Goal: Task Accomplishment & Management: Use online tool/utility

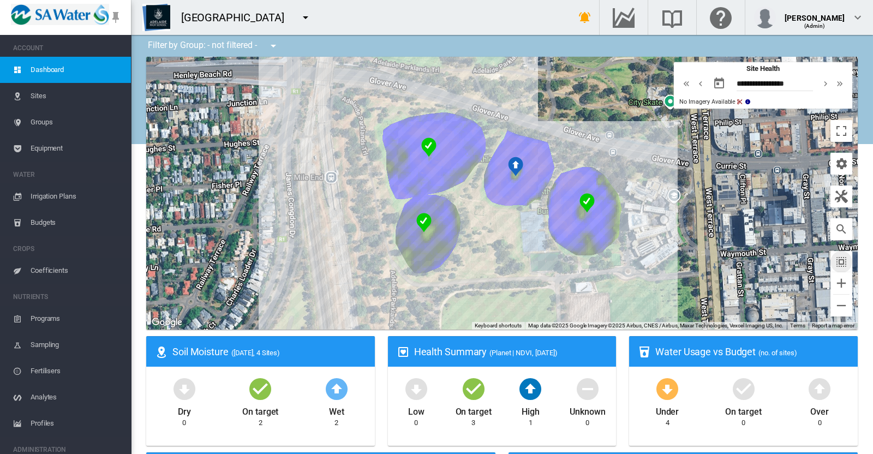
scroll to position [22, 0]
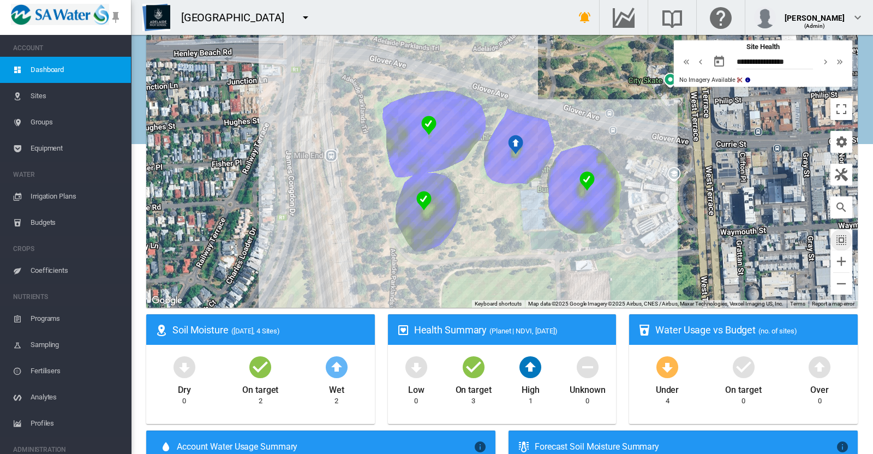
click at [300, 23] on md-icon "icon-menu-down" at bounding box center [305, 17] width 13 height 13
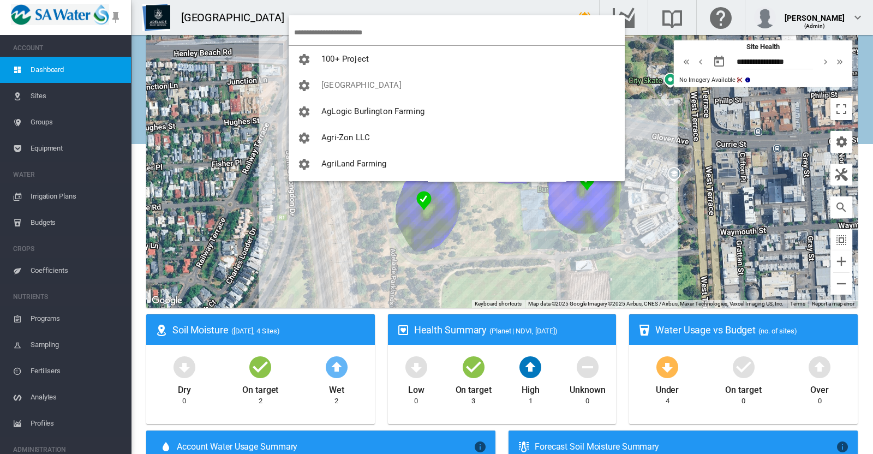
click at [340, 37] on input "search" at bounding box center [459, 33] width 331 height 26
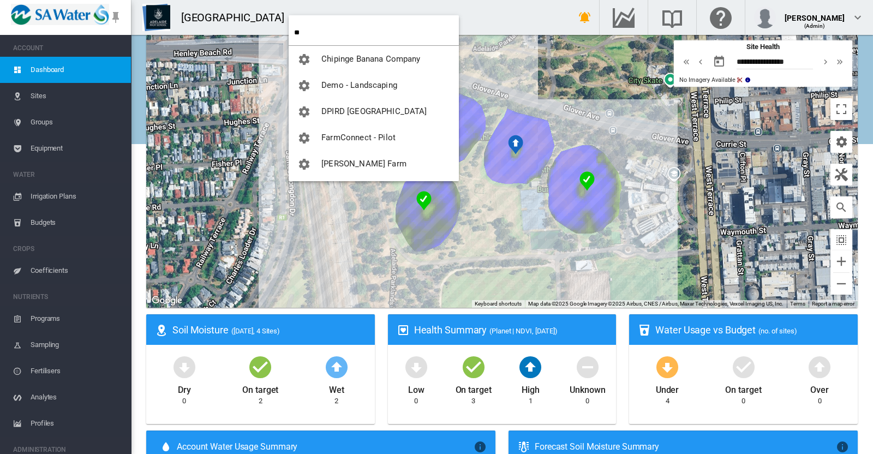
click at [354, 32] on input "**" at bounding box center [376, 33] width 165 height 26
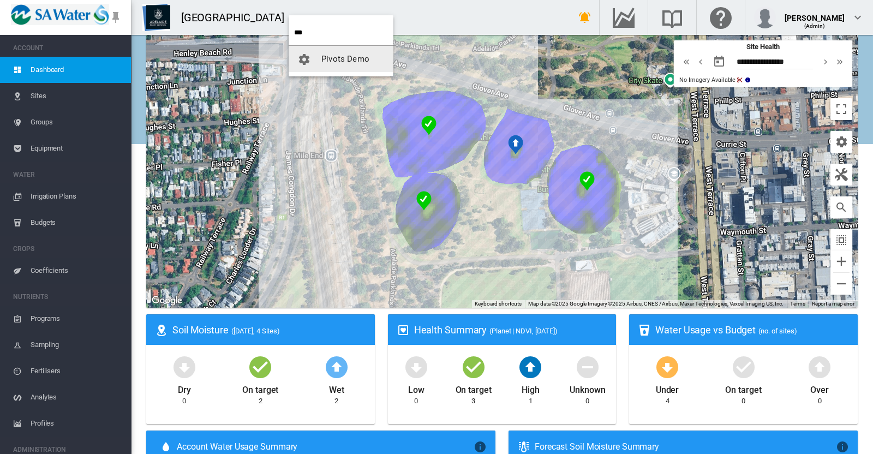
type input "***"
click at [330, 58] on span "Pivots Demo" at bounding box center [345, 59] width 48 height 10
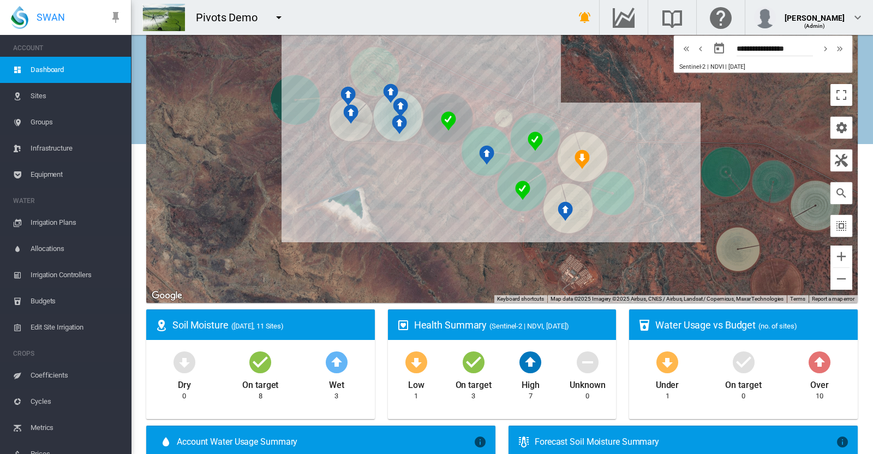
scroll to position [25, 0]
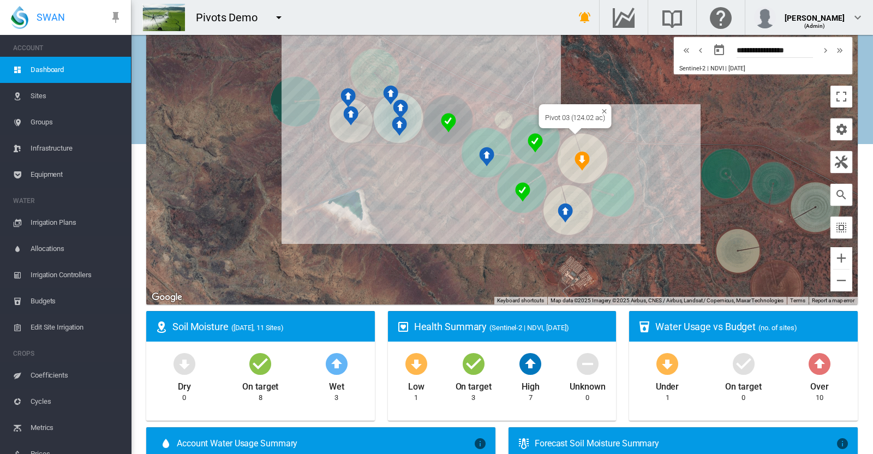
click at [582, 143] on div "To navigate, press the arrow keys. Pivot 03 (124.02 ac)" at bounding box center [501, 168] width 711 height 273
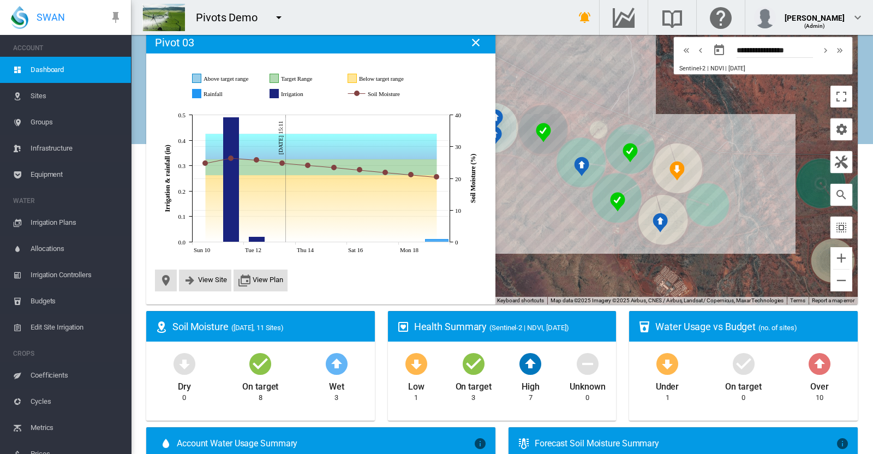
scroll to position [22, 0]
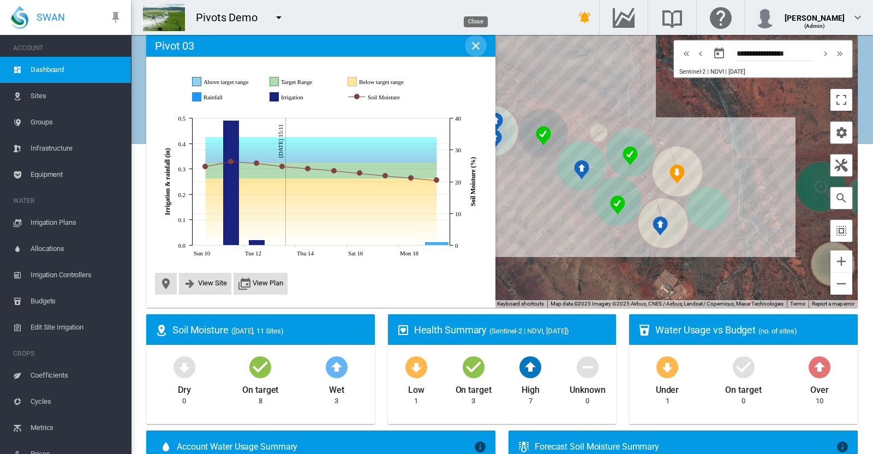
click at [480, 42] on md-icon "icon-close" at bounding box center [475, 45] width 13 height 13
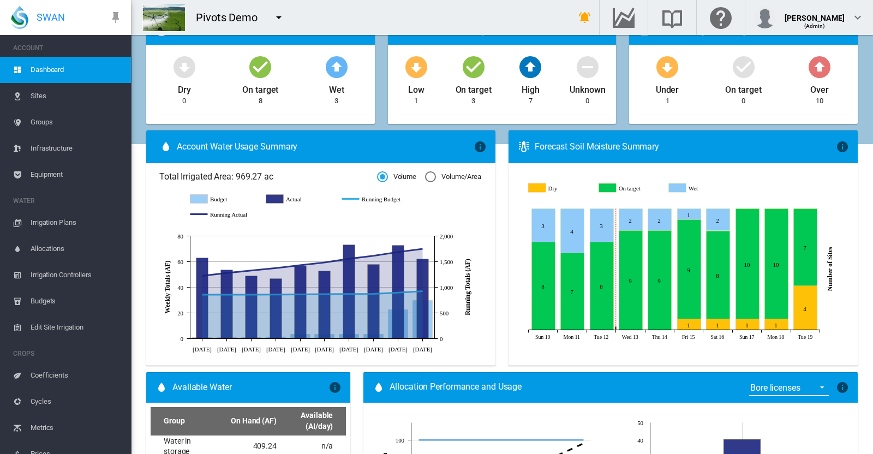
scroll to position [333, 0]
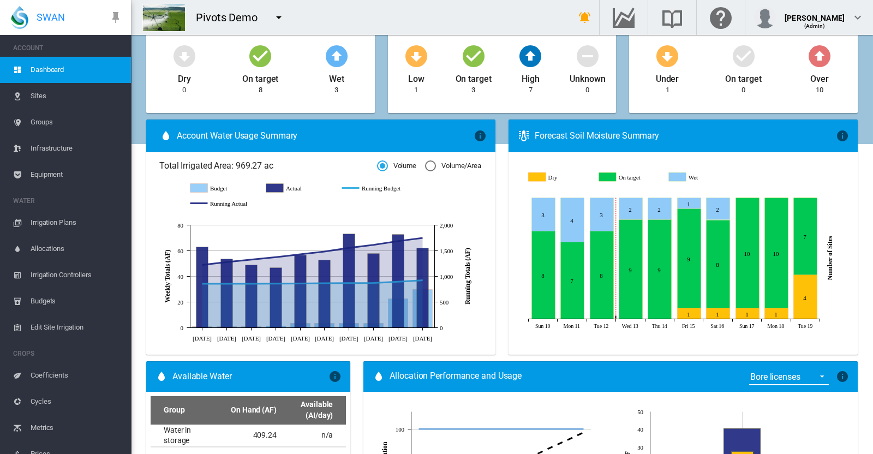
click at [49, 224] on span "Irrigation Plans" at bounding box center [77, 222] width 92 height 26
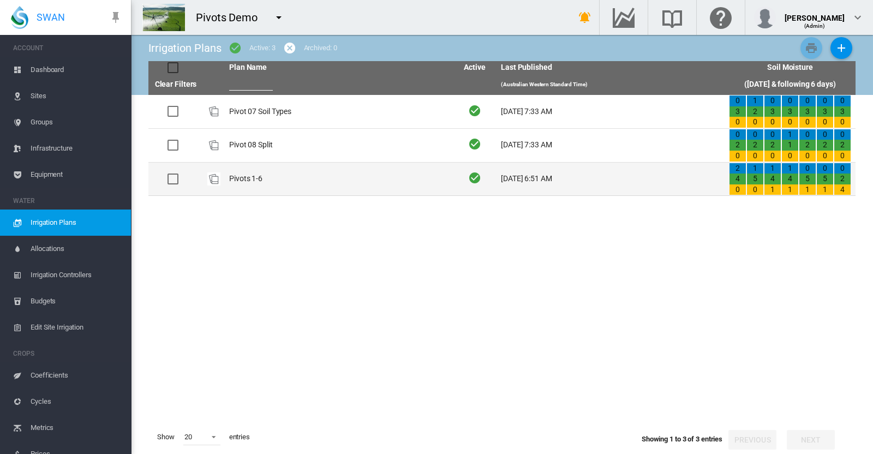
click at [238, 172] on td "Pivots 1-6" at bounding box center [339, 179] width 228 height 33
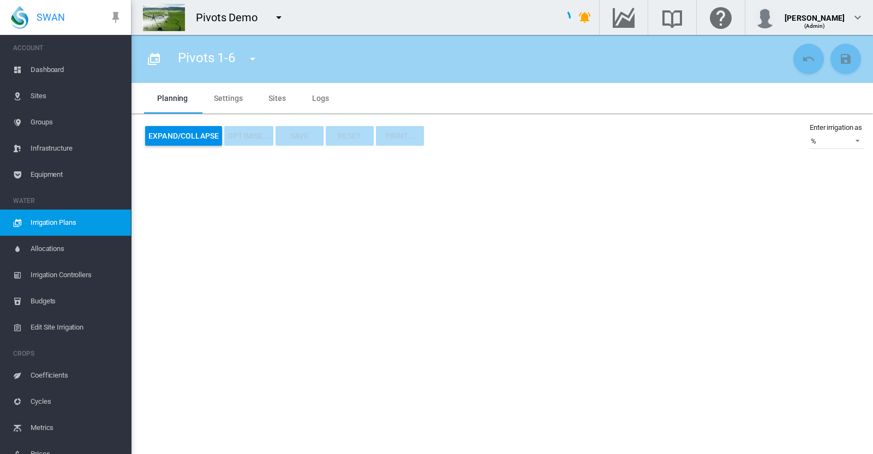
type input "**********"
type input "*"
type input "******"
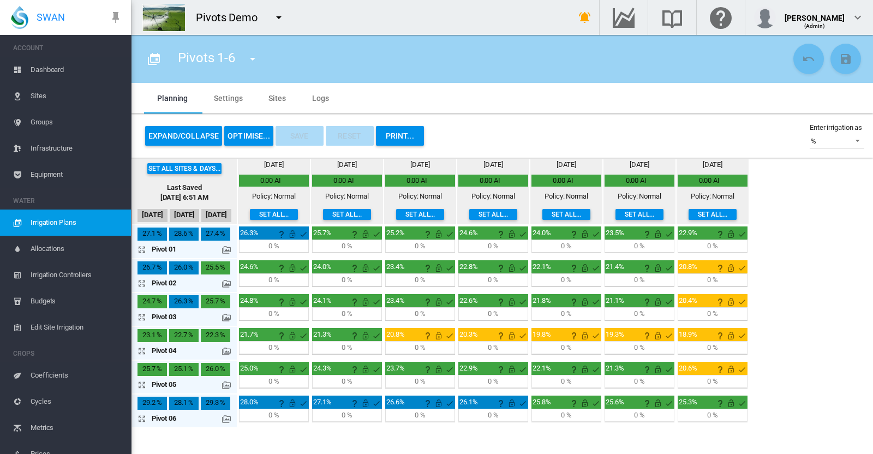
click at [224, 348] on md-icon at bounding box center [226, 351] width 9 height 9
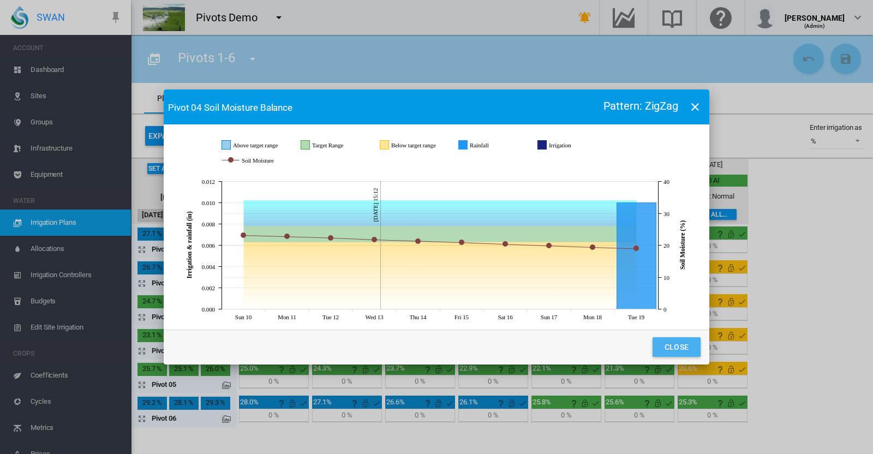
click at [673, 346] on button "Close" at bounding box center [676, 347] width 48 height 20
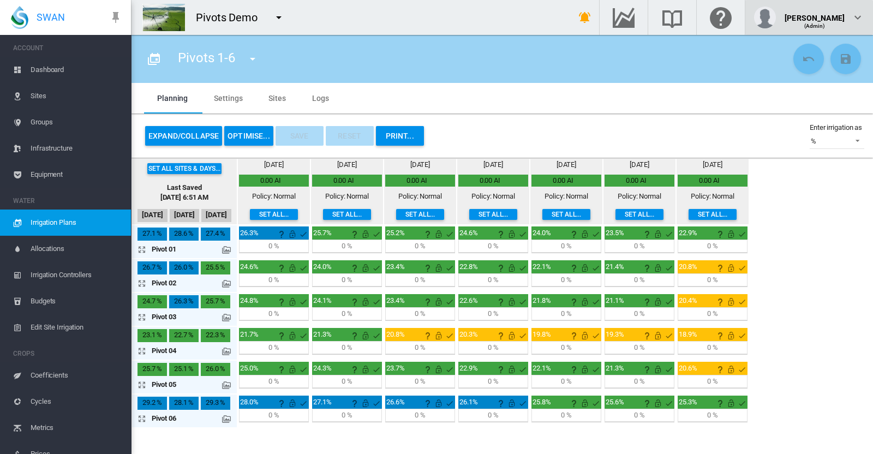
click at [835, 12] on div "[PERSON_NAME]" at bounding box center [814, 13] width 60 height 11
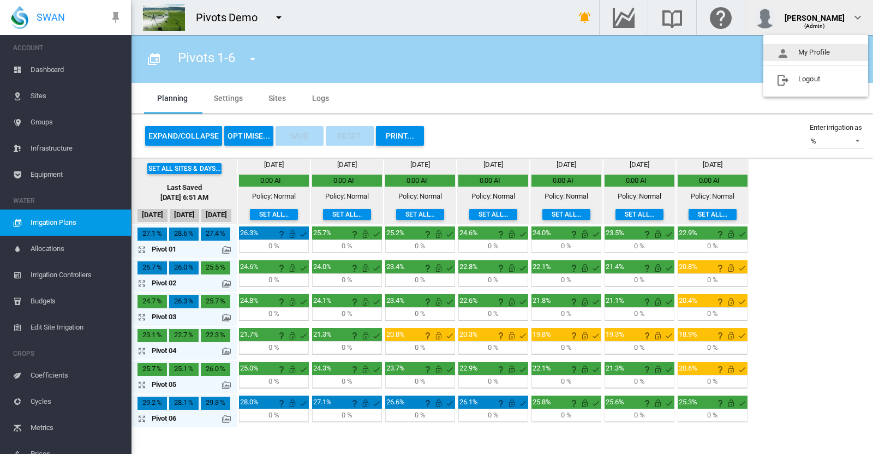
click at [799, 45] on button "My Profile" at bounding box center [815, 52] width 105 height 17
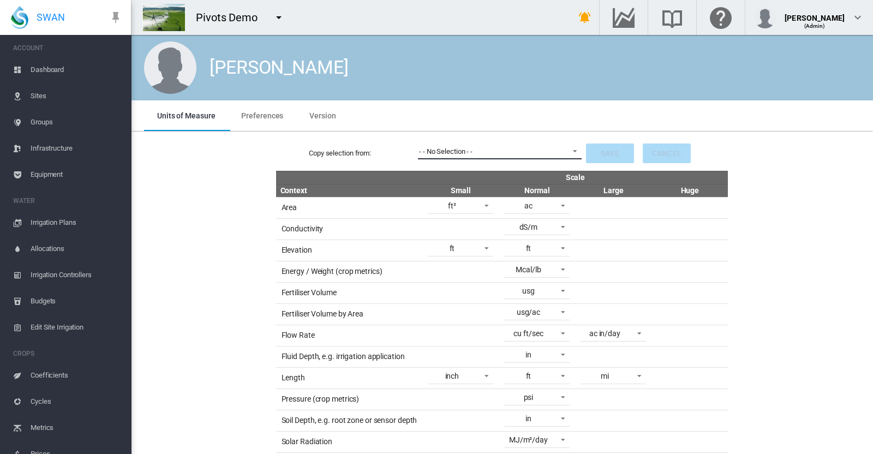
click at [450, 149] on div "- - No Selection - -" at bounding box center [445, 151] width 53 height 8
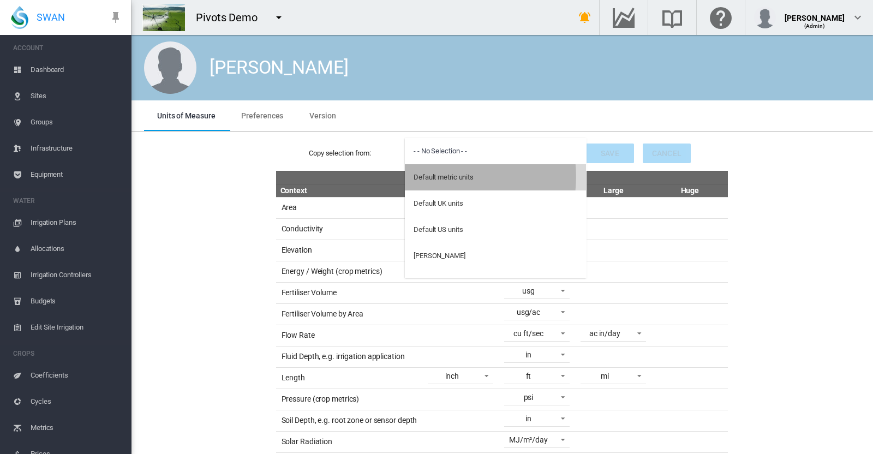
click at [434, 177] on div "Default metric units" at bounding box center [444, 177] width 60 height 10
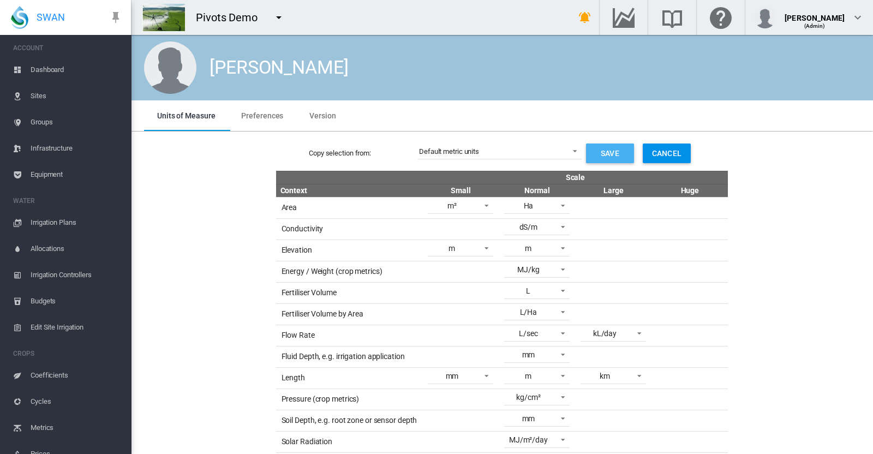
click at [599, 148] on button "Save" at bounding box center [610, 153] width 48 height 20
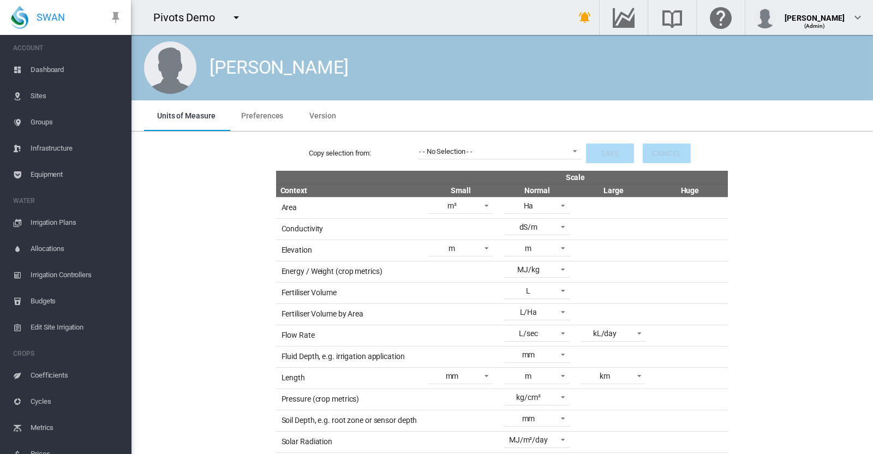
click at [50, 222] on span "Irrigation Plans" at bounding box center [77, 222] width 92 height 26
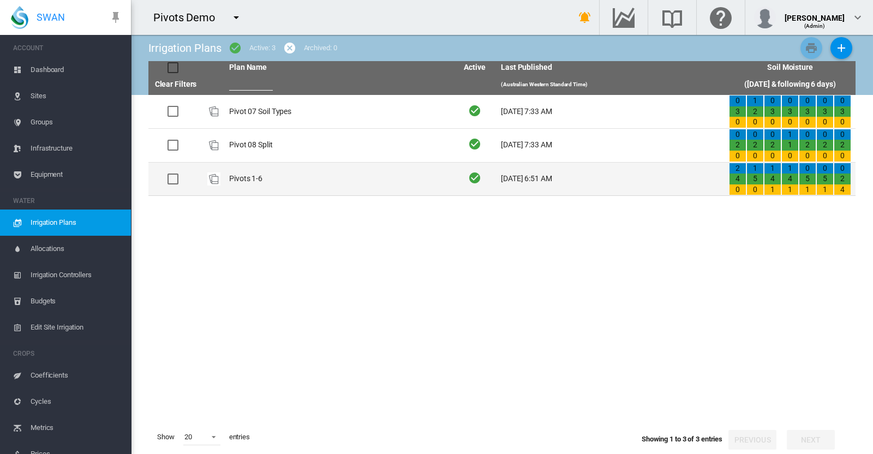
click at [238, 187] on td "Pivots 1-6" at bounding box center [339, 179] width 228 height 33
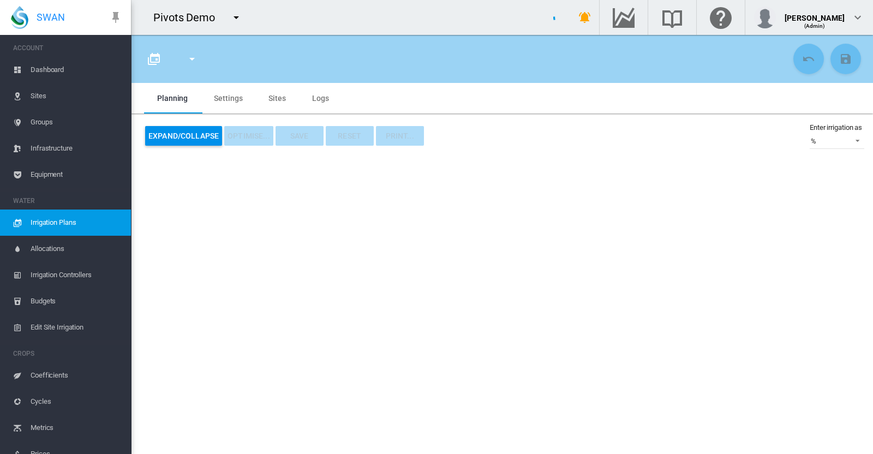
type input "**********"
type input "*"
type input "*****"
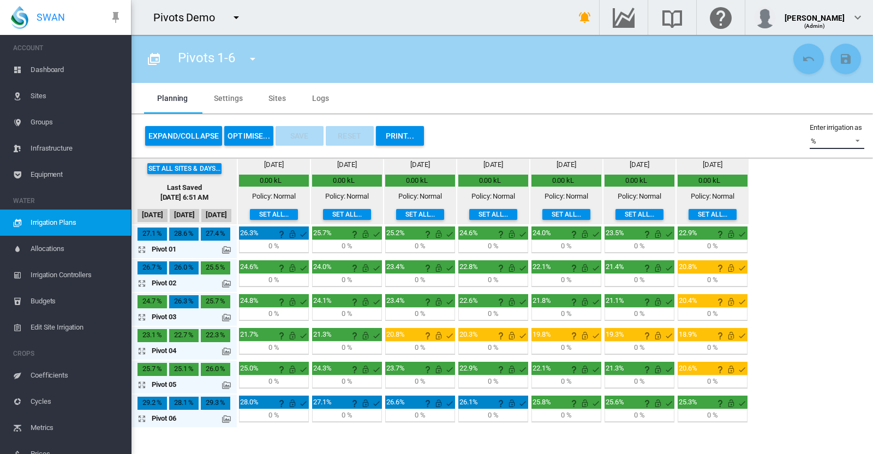
click at [843, 141] on span "%" at bounding box center [828, 141] width 35 height 10
click at [814, 94] on md-option "mm/Day" at bounding box center [831, 89] width 74 height 26
click at [137, 351] on md-icon "icon-arrow-expand" at bounding box center [143, 350] width 13 height 13
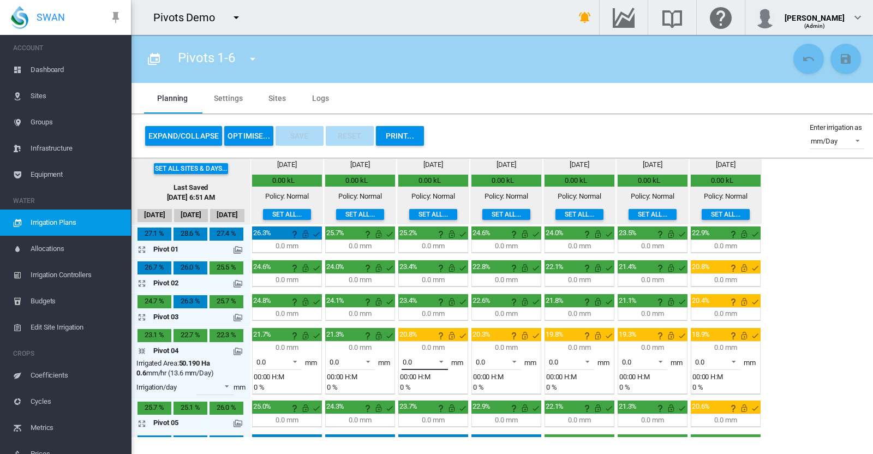
click at [435, 358] on span at bounding box center [438, 361] width 13 height 10
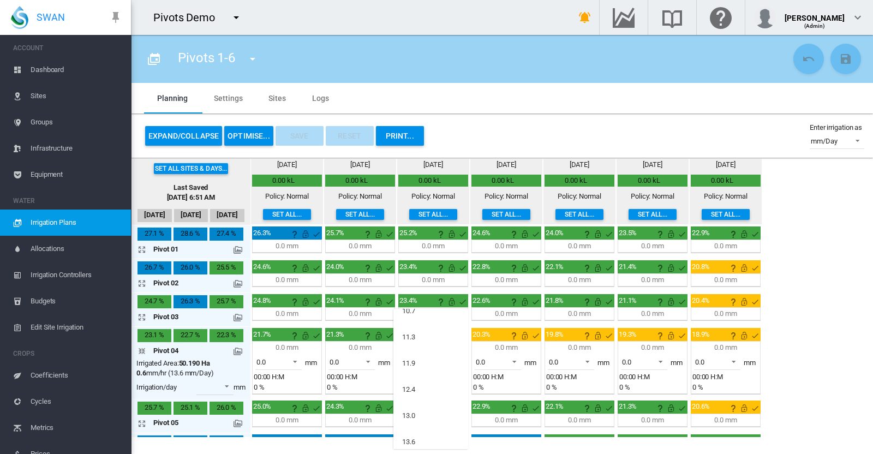
scroll to position [384, 0]
click at [415, 438] on div "13.6" at bounding box center [408, 436] width 13 height 10
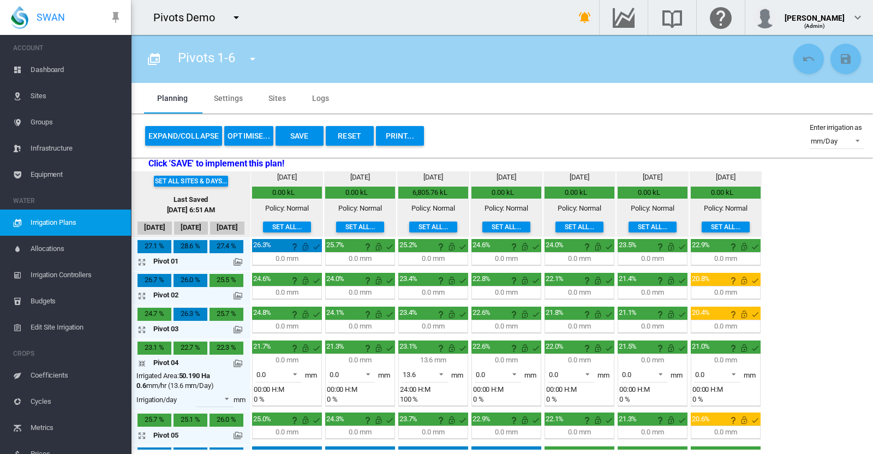
click at [242, 360] on md-icon at bounding box center [237, 363] width 9 height 9
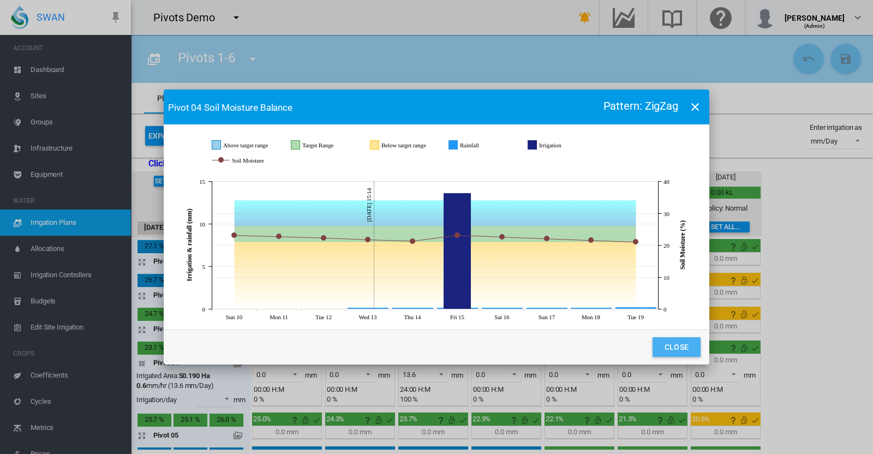
click at [675, 342] on button "Close" at bounding box center [676, 347] width 48 height 20
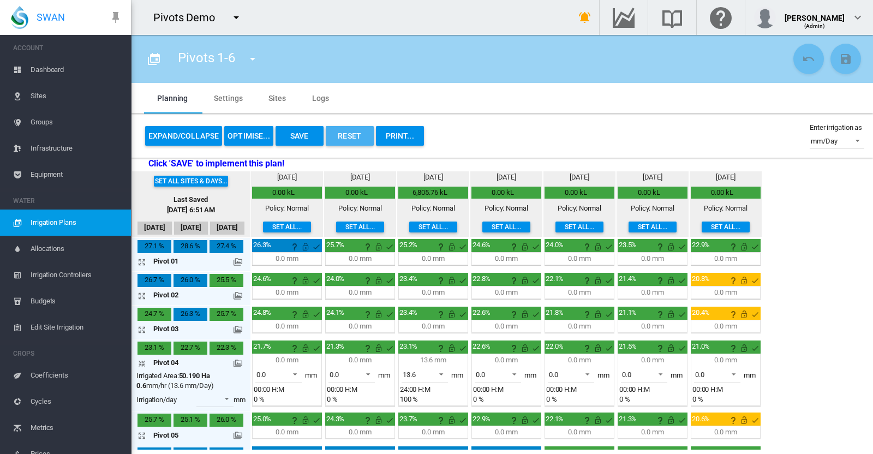
click at [355, 143] on button "Reset" at bounding box center [350, 136] width 48 height 20
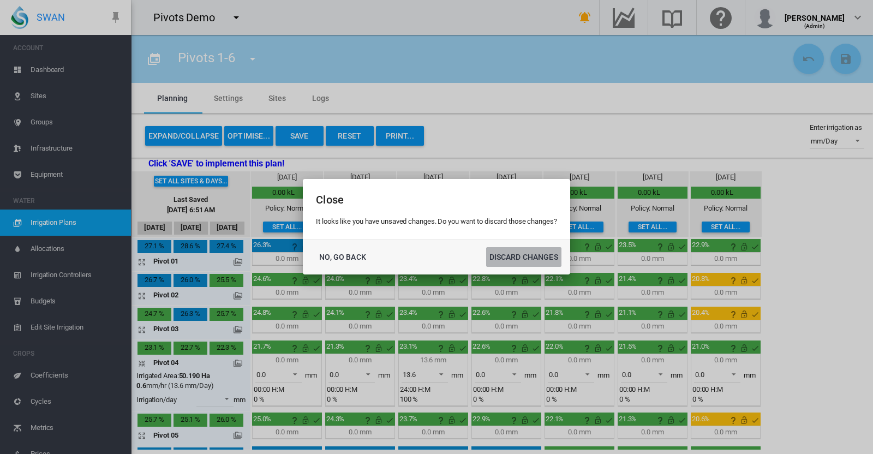
click at [510, 255] on button "DISCARD CHANGES" at bounding box center [523, 257] width 75 height 20
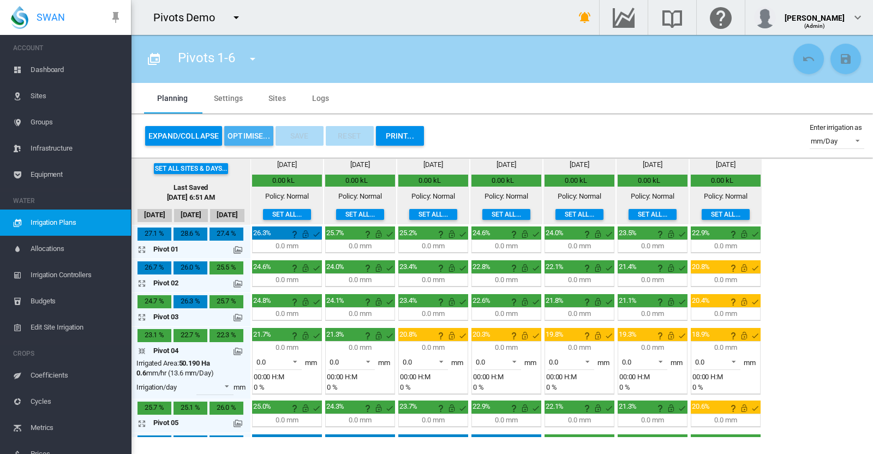
click at [240, 133] on button "OPTIMISE..." at bounding box center [248, 136] width 49 height 20
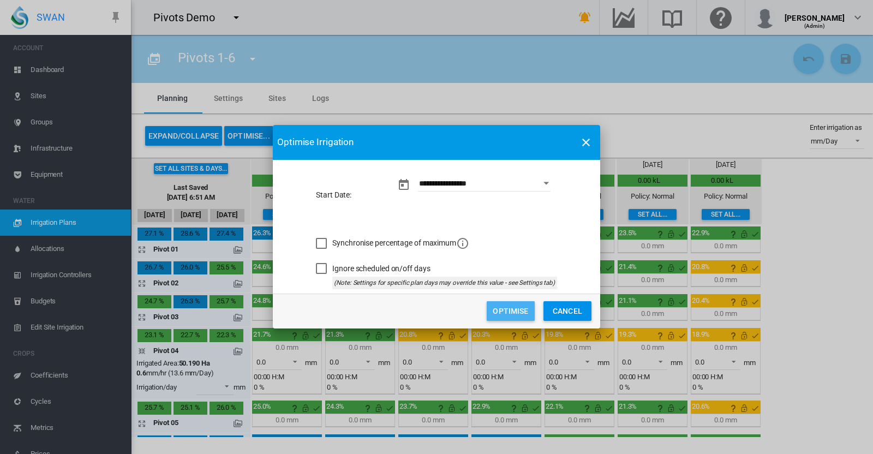
click at [494, 312] on button "Optimise" at bounding box center [511, 311] width 48 height 20
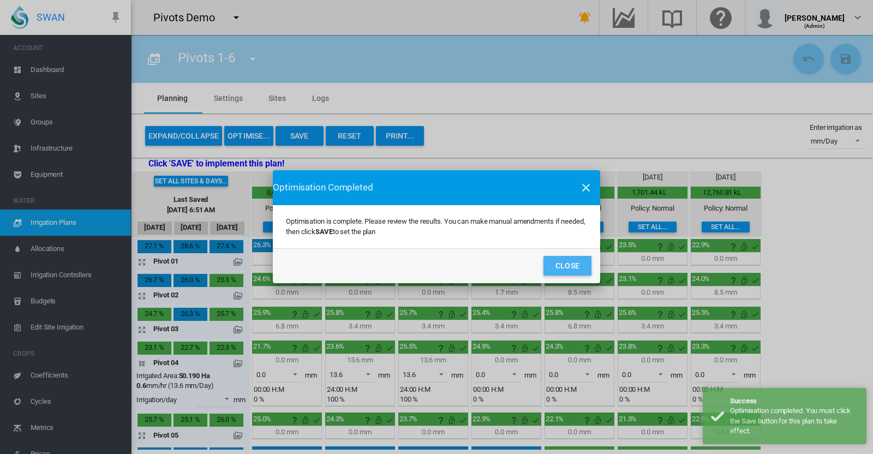
click at [555, 265] on button "Close" at bounding box center [567, 266] width 48 height 20
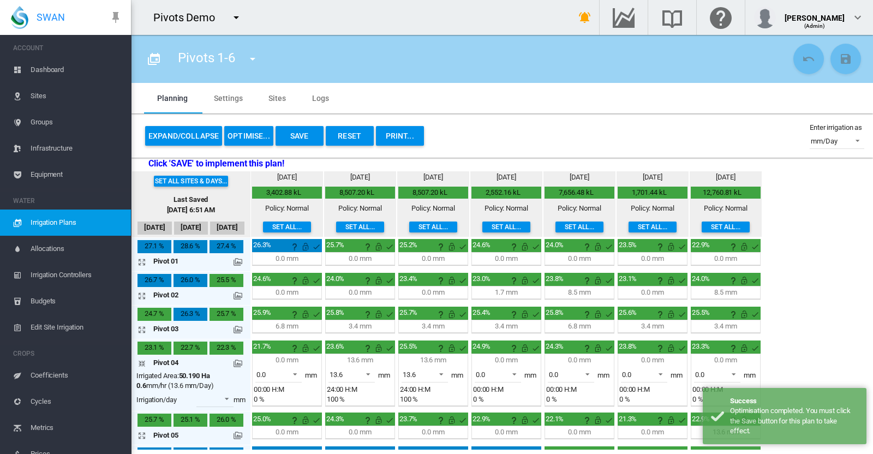
scroll to position [27, 0]
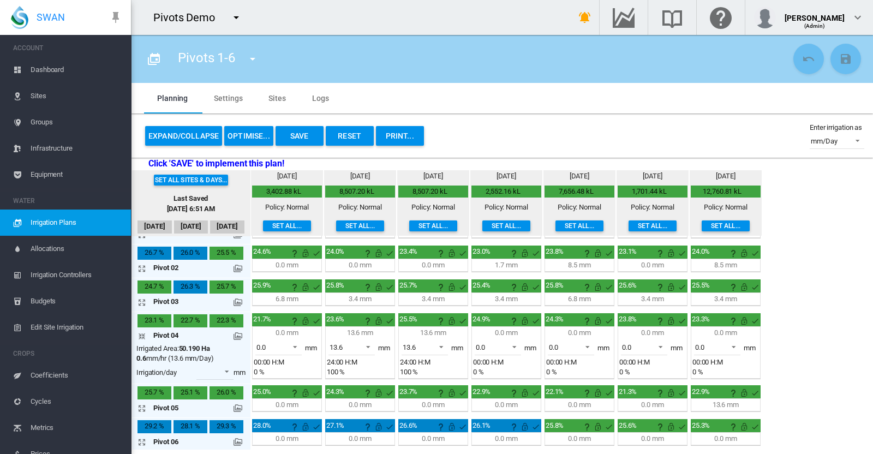
click at [241, 334] on md-icon at bounding box center [237, 336] width 9 height 9
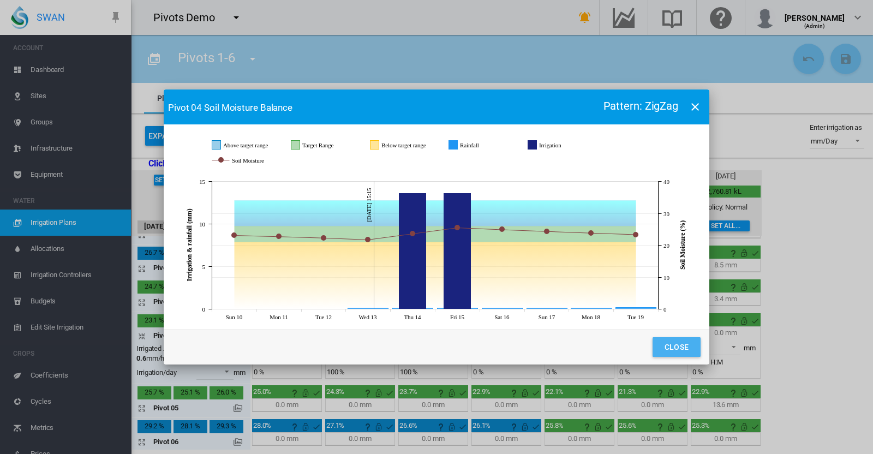
click at [670, 340] on button "Close" at bounding box center [676, 347] width 48 height 20
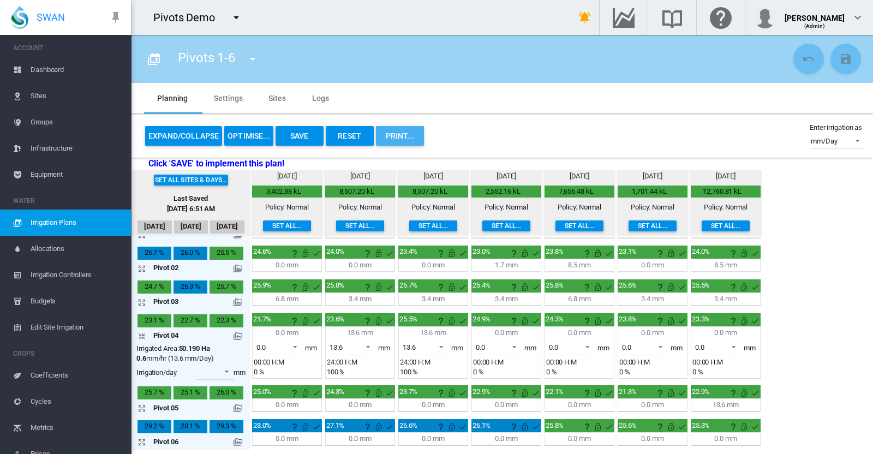
click at [394, 134] on button "PRINT..." at bounding box center [400, 136] width 48 height 20
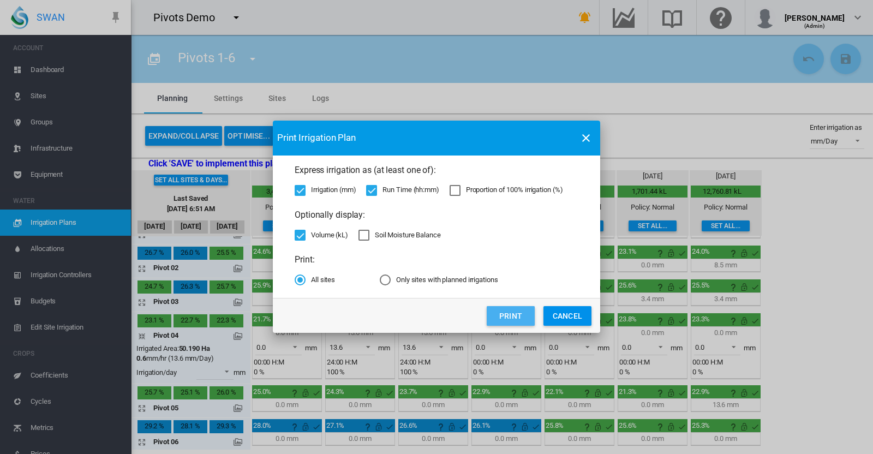
click at [504, 319] on button "Print" at bounding box center [511, 316] width 48 height 20
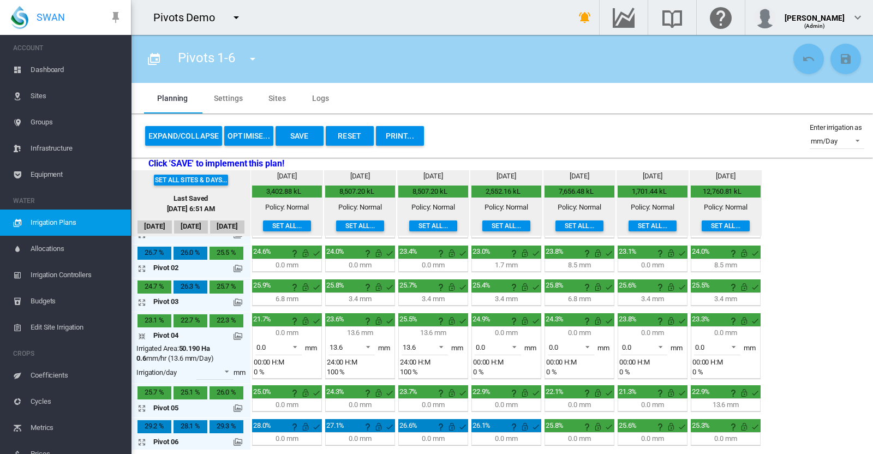
click at [36, 375] on span "Coefficients" at bounding box center [77, 375] width 92 height 26
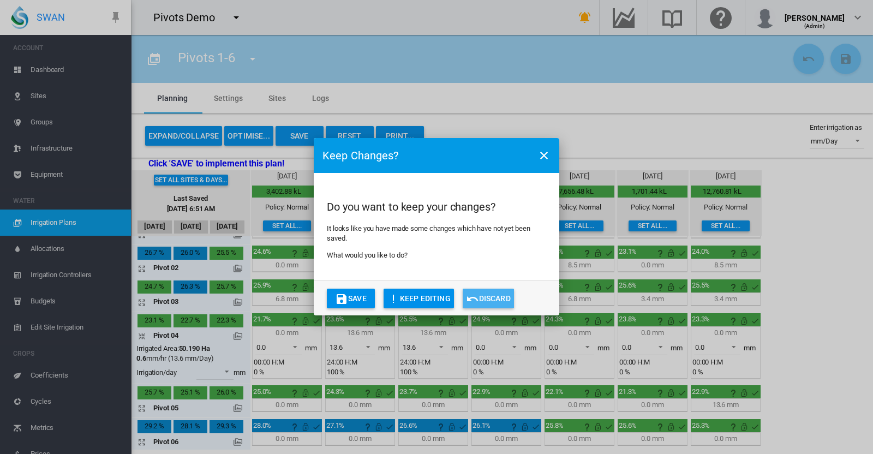
click at [481, 297] on button "Discard" at bounding box center [488, 299] width 51 height 20
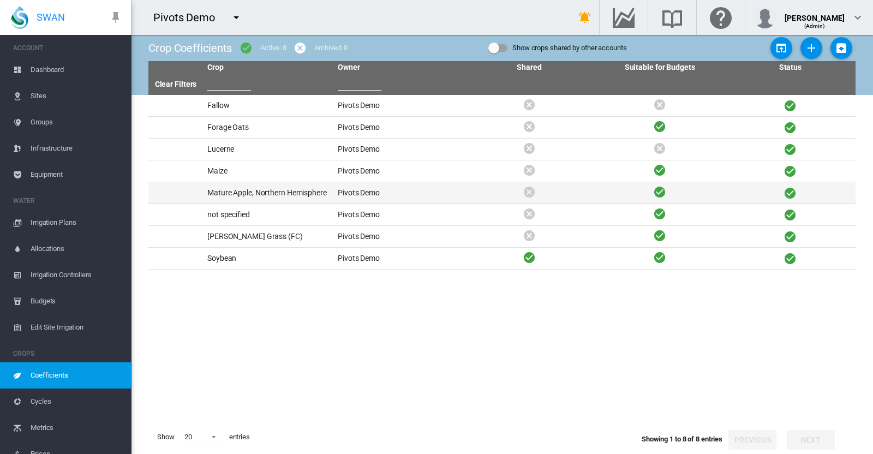
click at [257, 190] on td "Mature Apple, Northern Hemisphere" at bounding box center [268, 192] width 130 height 21
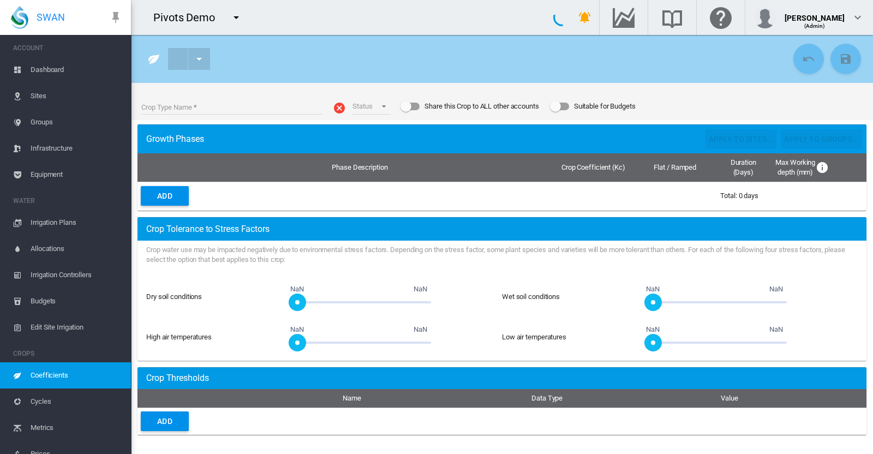
type input "**********"
